Goal: Information Seeking & Learning: Find specific fact

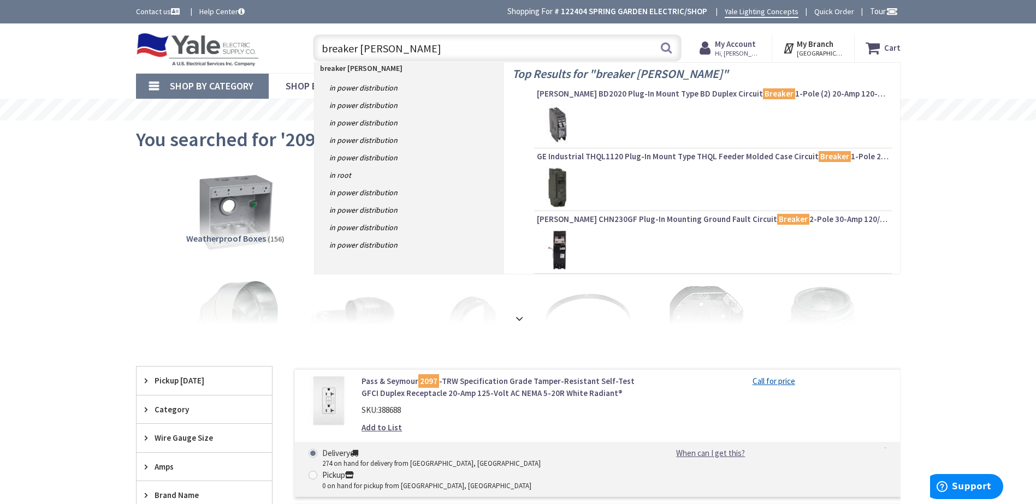
type input "breaker blank"
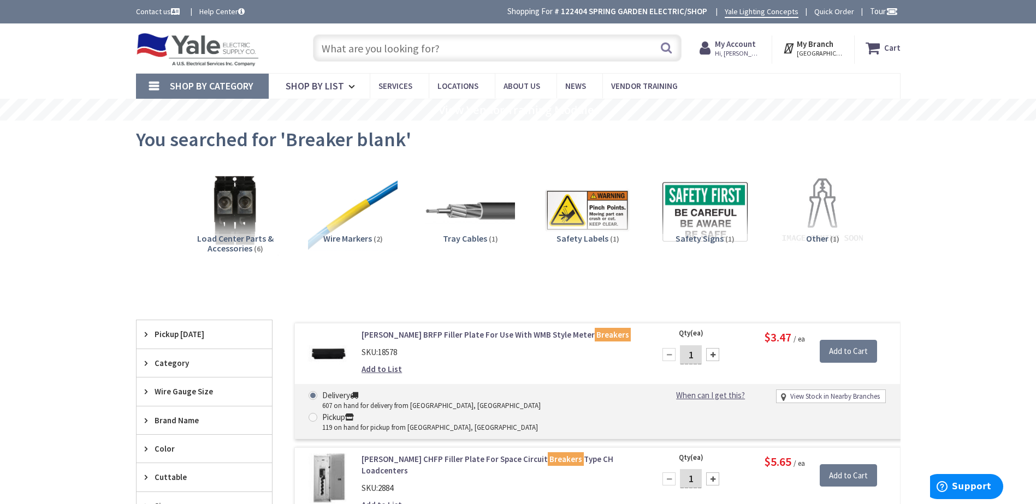
click at [381, 50] on input "text" at bounding box center [497, 47] width 368 height 27
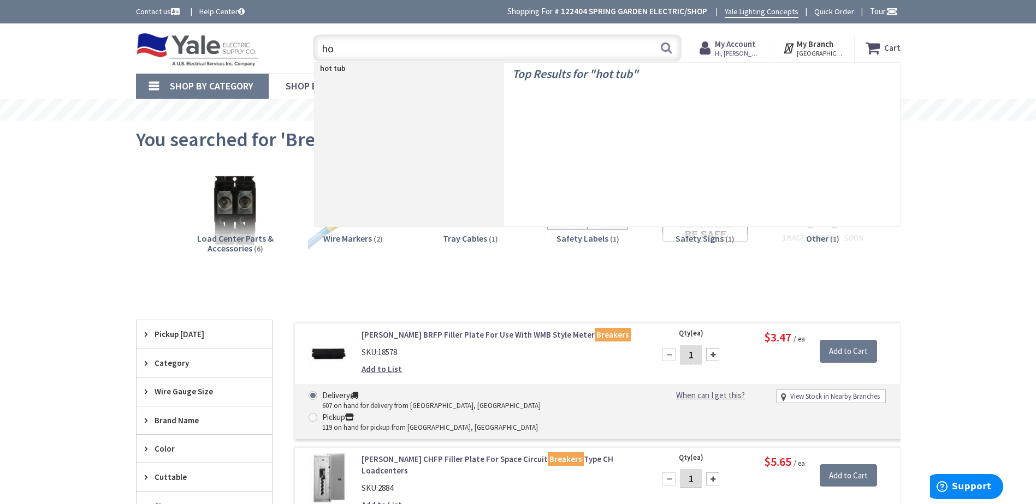
type input "h"
